Goal: Check status: Check status

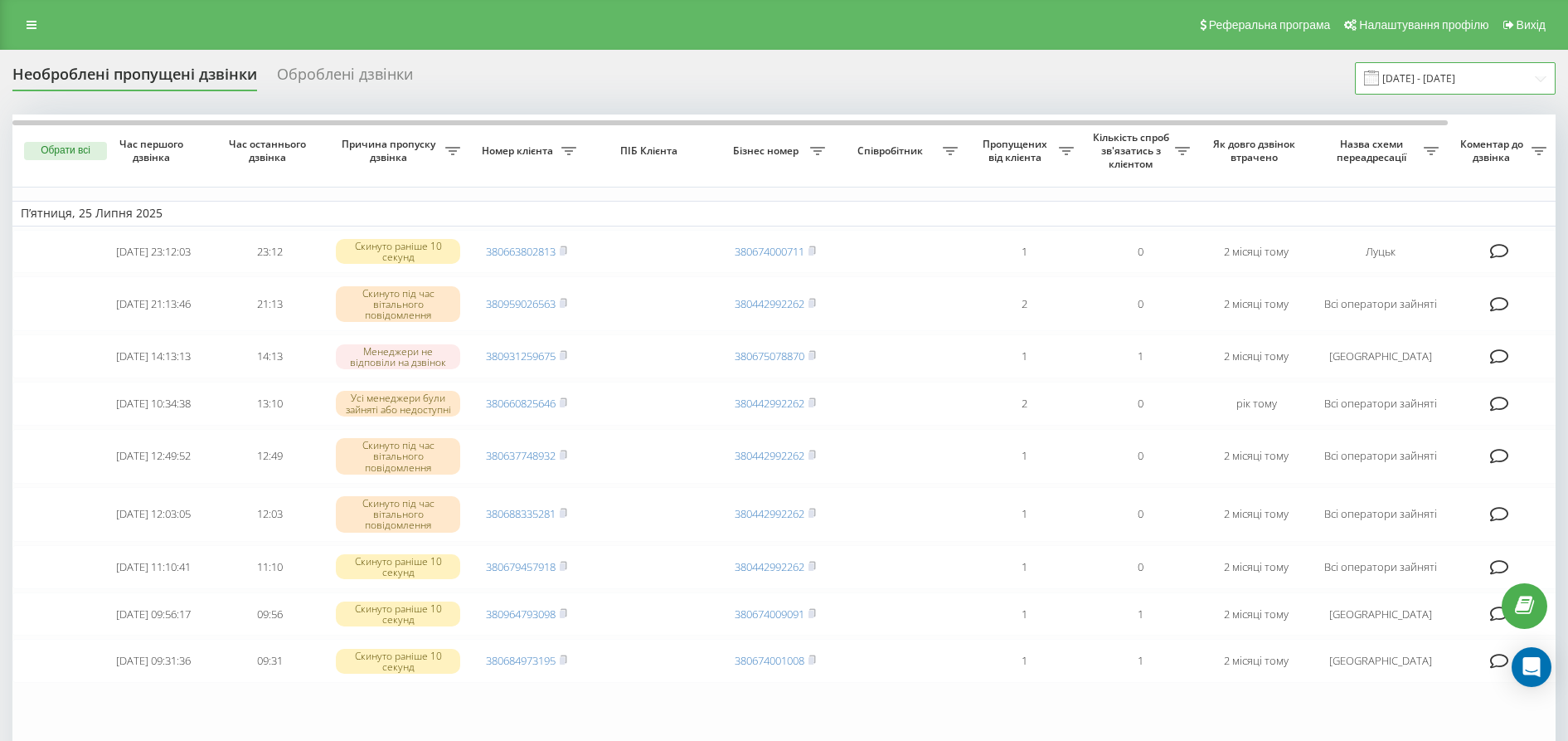
click at [1541, 81] on input "[DATE] - [DATE]" at bounding box center [1456, 78] width 201 height 32
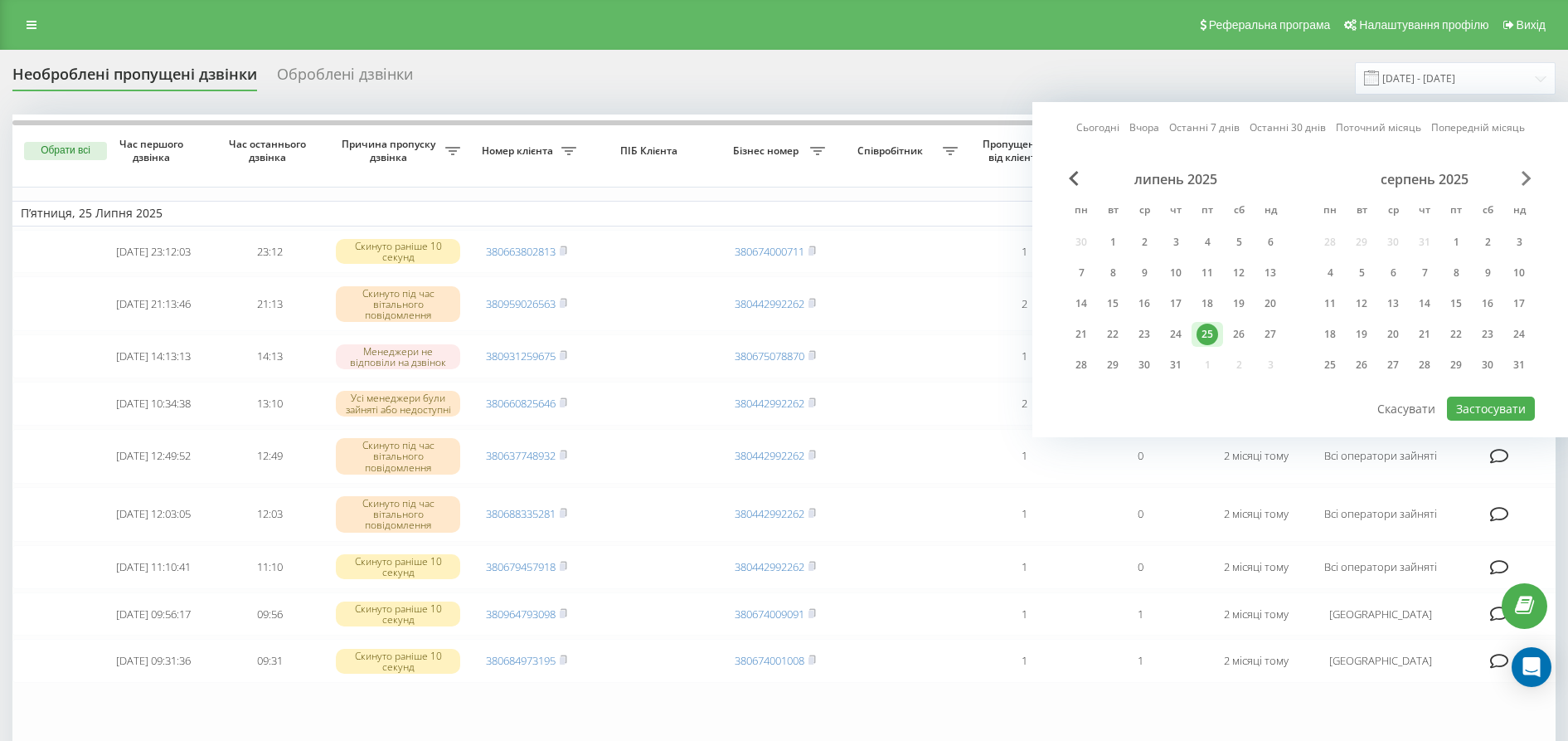
click at [1524, 182] on span "Next Month" at bounding box center [1526, 178] width 10 height 15
click at [1524, 305] on div "21" at bounding box center [1519, 303] width 21 height 21
click at [1512, 409] on button "Застосувати" at bounding box center [1491, 408] width 88 height 24
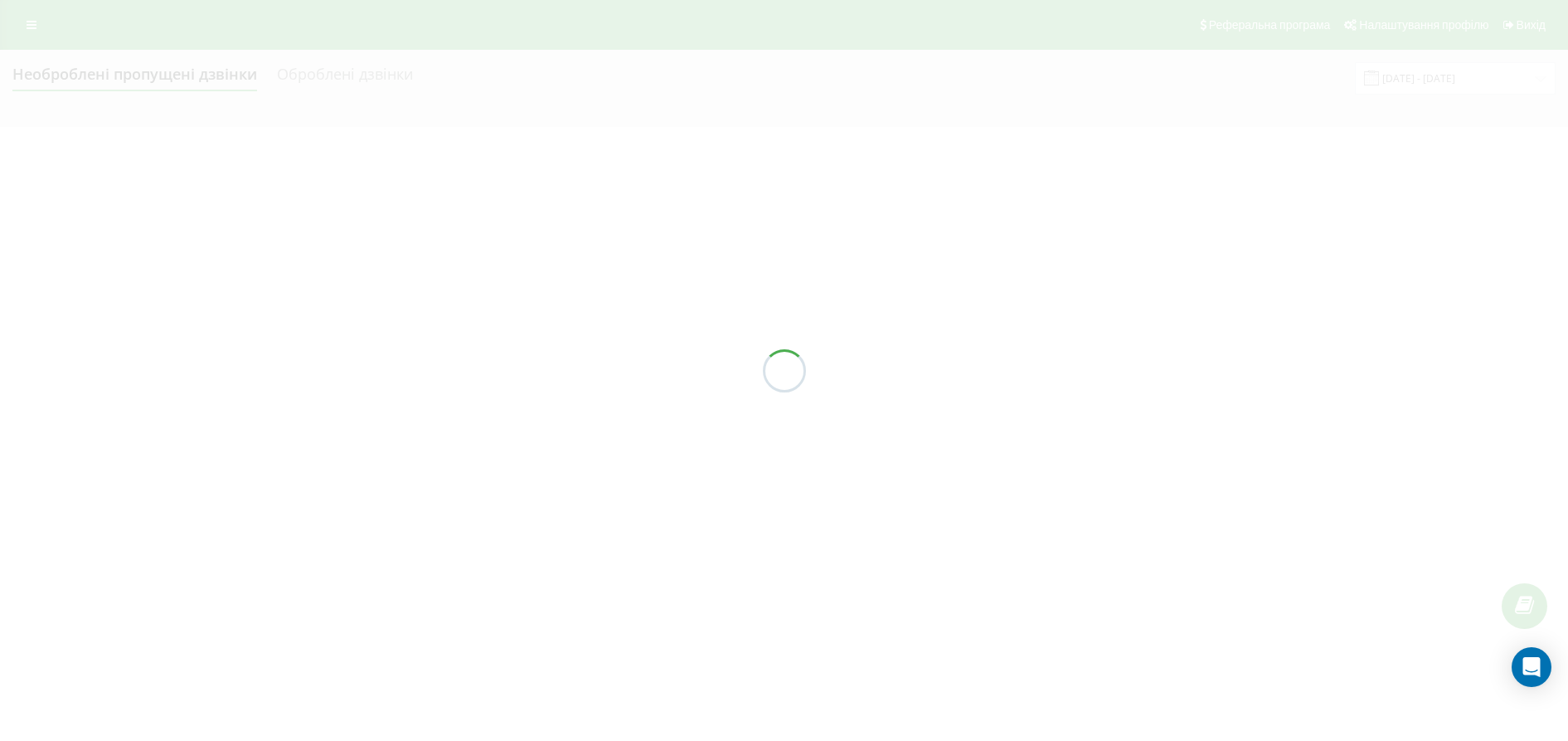
type input "[DATE] - [DATE]"
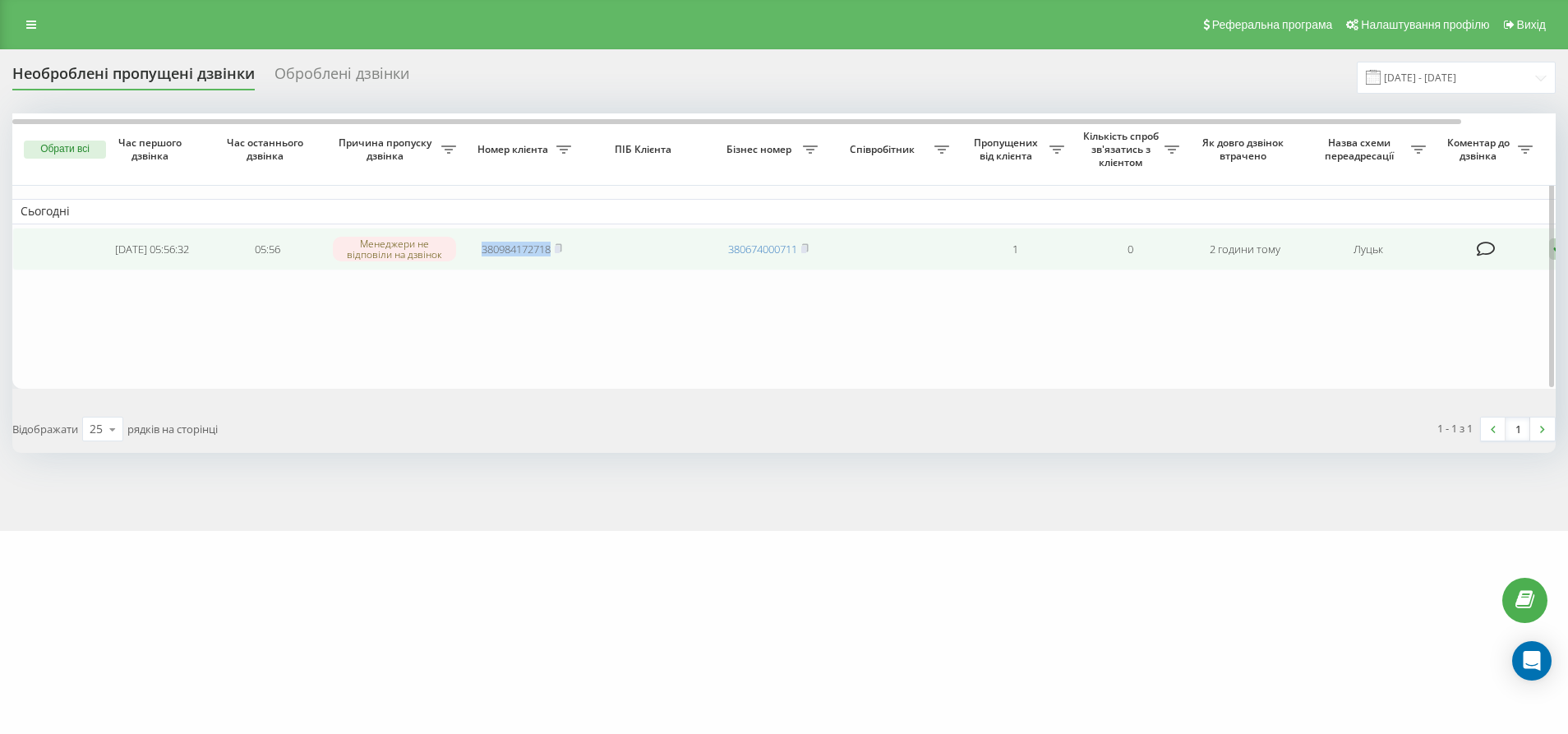
drag, startPoint x: 473, startPoint y: 248, endPoint x: 551, endPoint y: 249, distance: 78.0
click at [551, 249] on td "380984172718" at bounding box center [522, 248] width 115 height 43
copy link "380984172718"
